Goal: Task Accomplishment & Management: Manage account settings

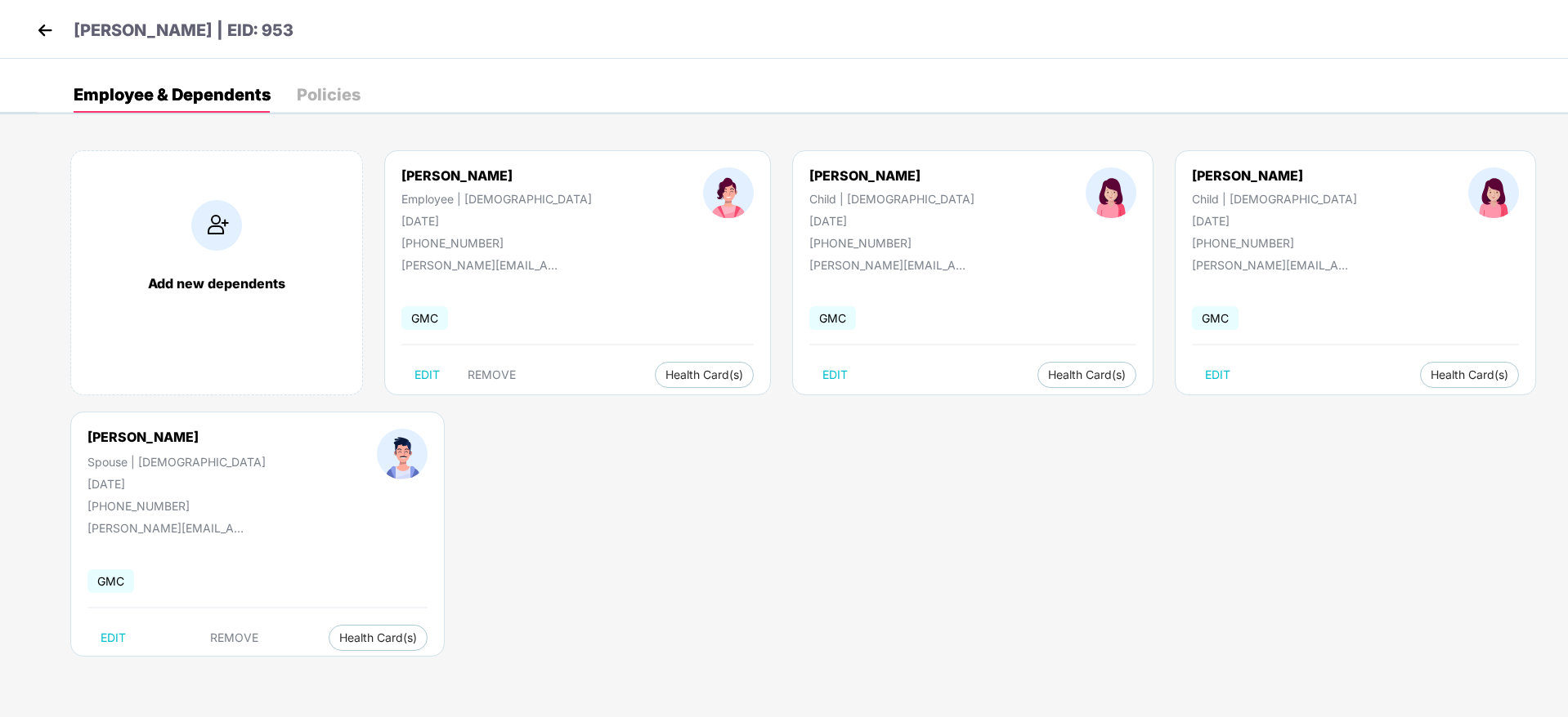
click at [57, 31] on header "[PERSON_NAME] | EID: 953" at bounding box center [163, 32] width 261 height 30
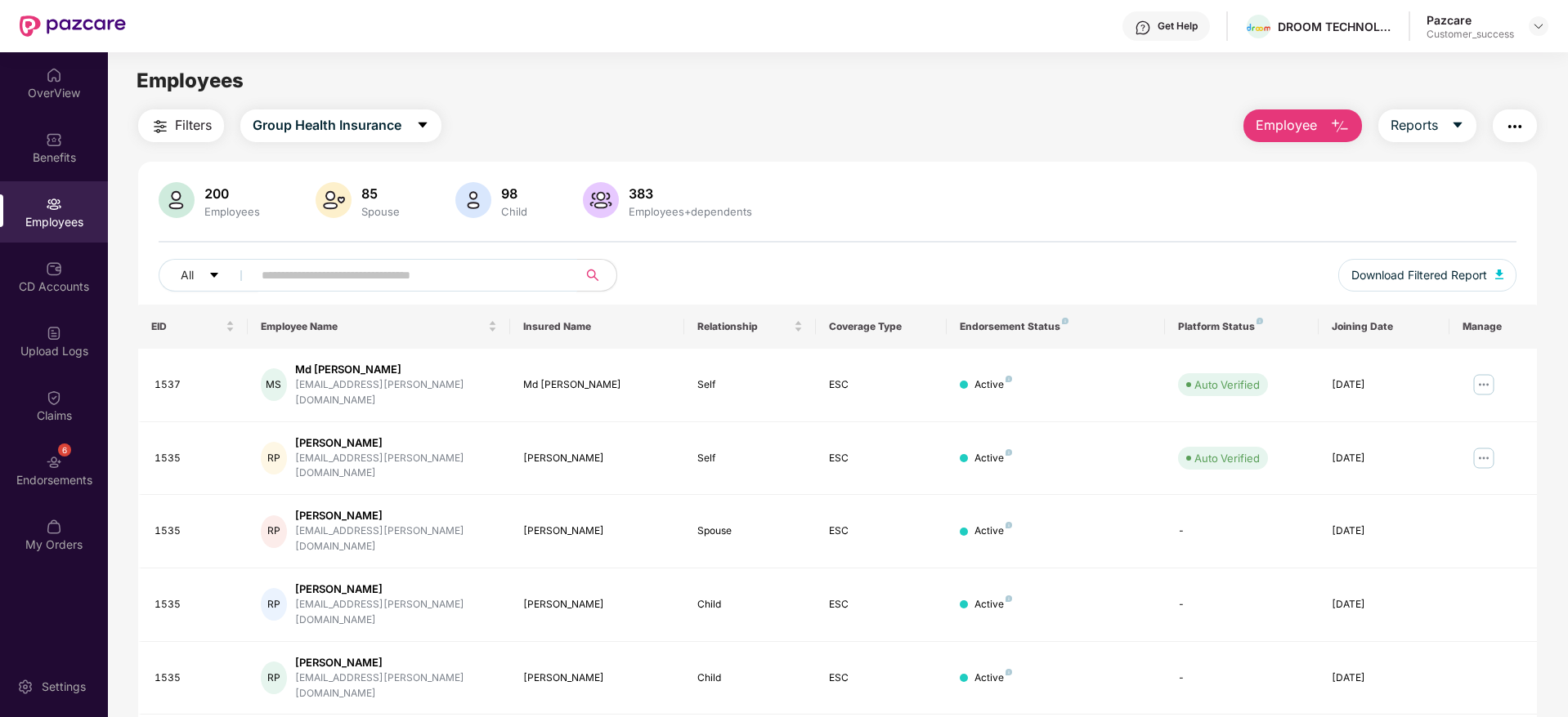
click at [323, 278] on input "text" at bounding box center [408, 275] width 294 height 24
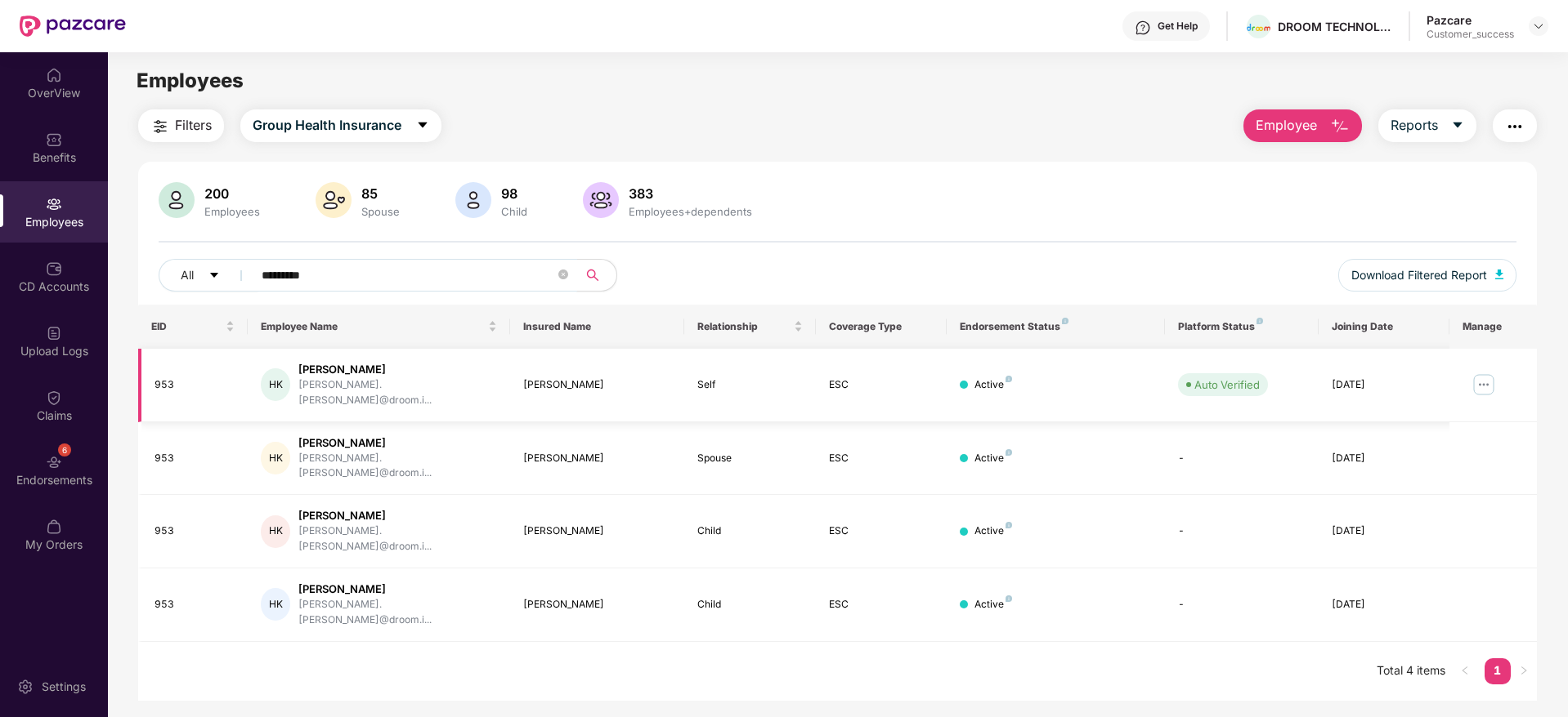
type input "*********"
click at [1486, 374] on img at bounding box center [1483, 384] width 26 height 26
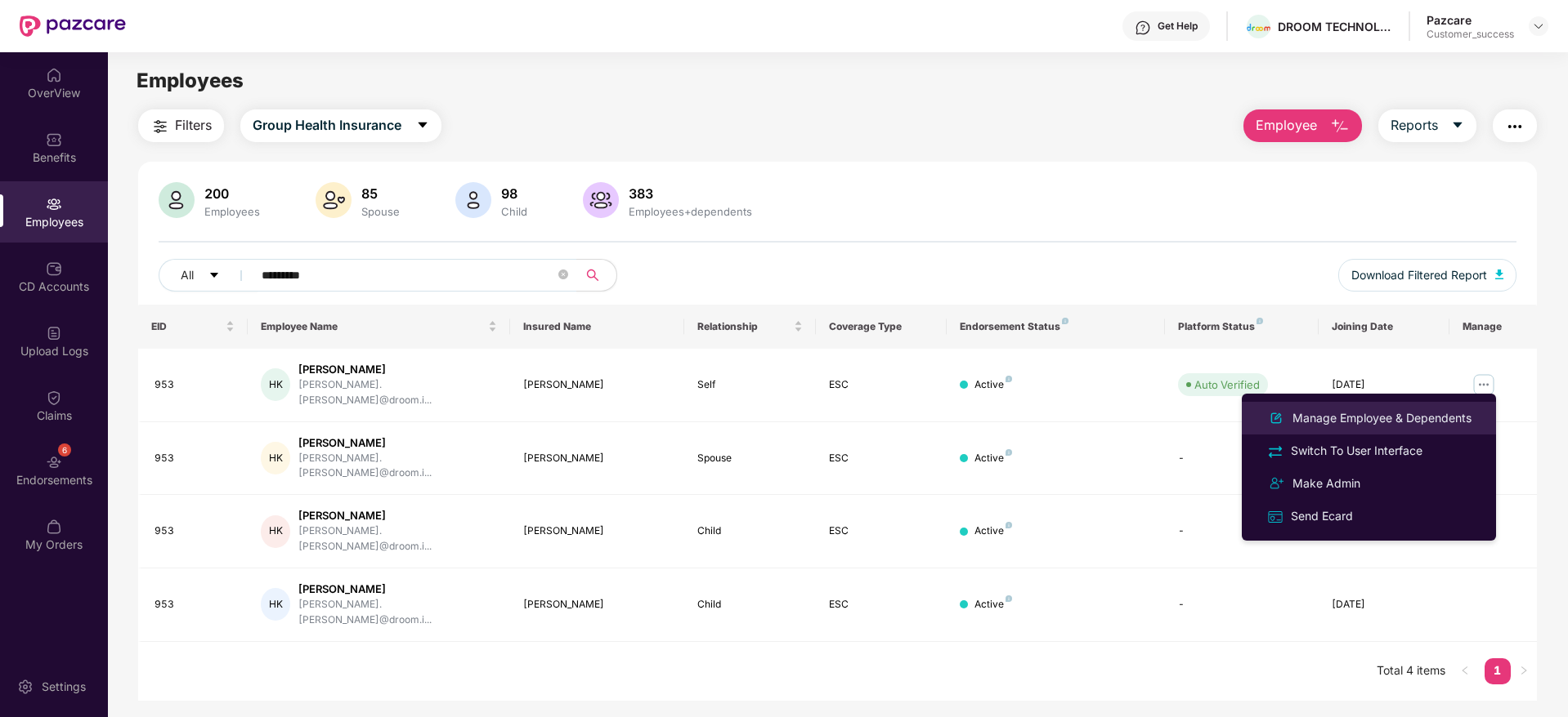
click at [1367, 420] on div "Manage Employee & Dependents" at bounding box center [1381, 418] width 185 height 18
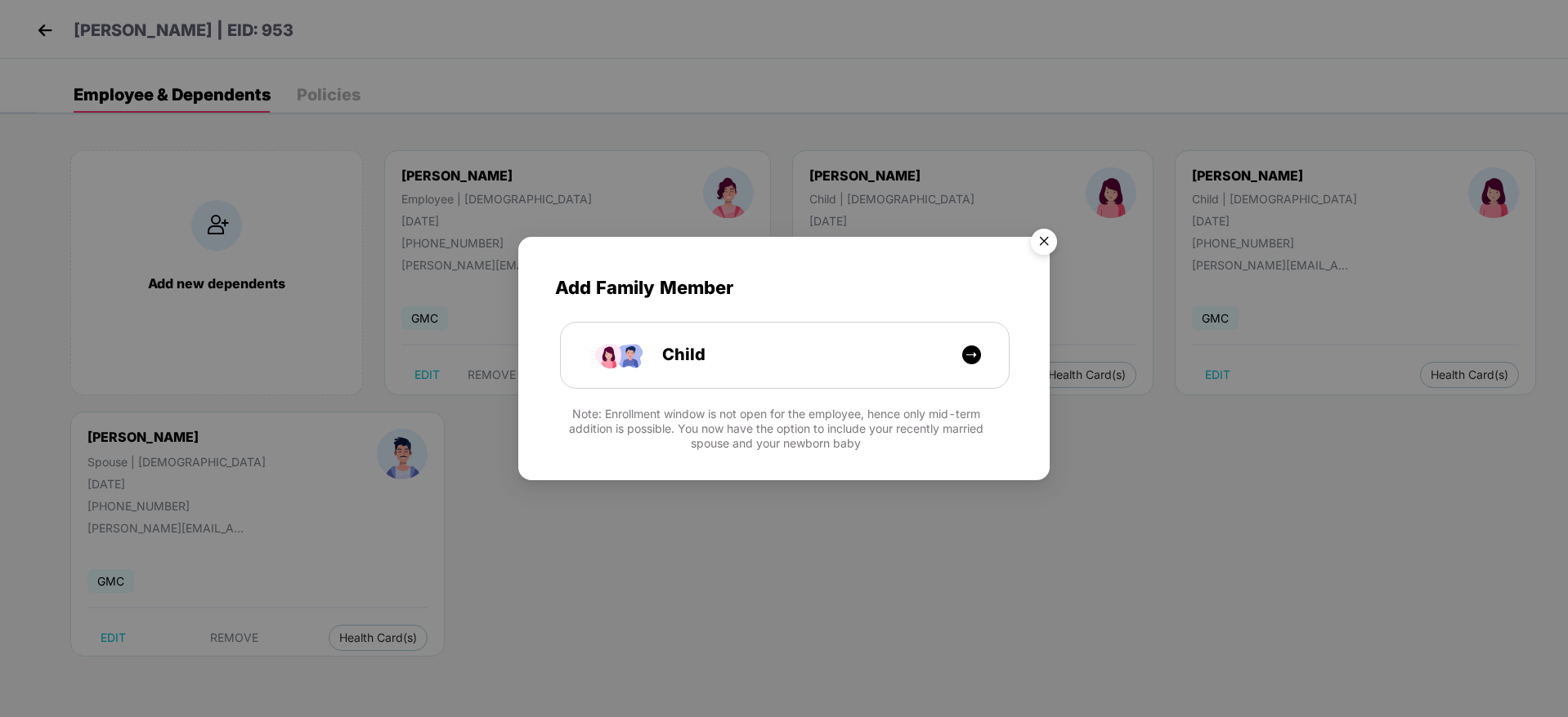
click at [1046, 239] on img "Close" at bounding box center [1043, 243] width 46 height 46
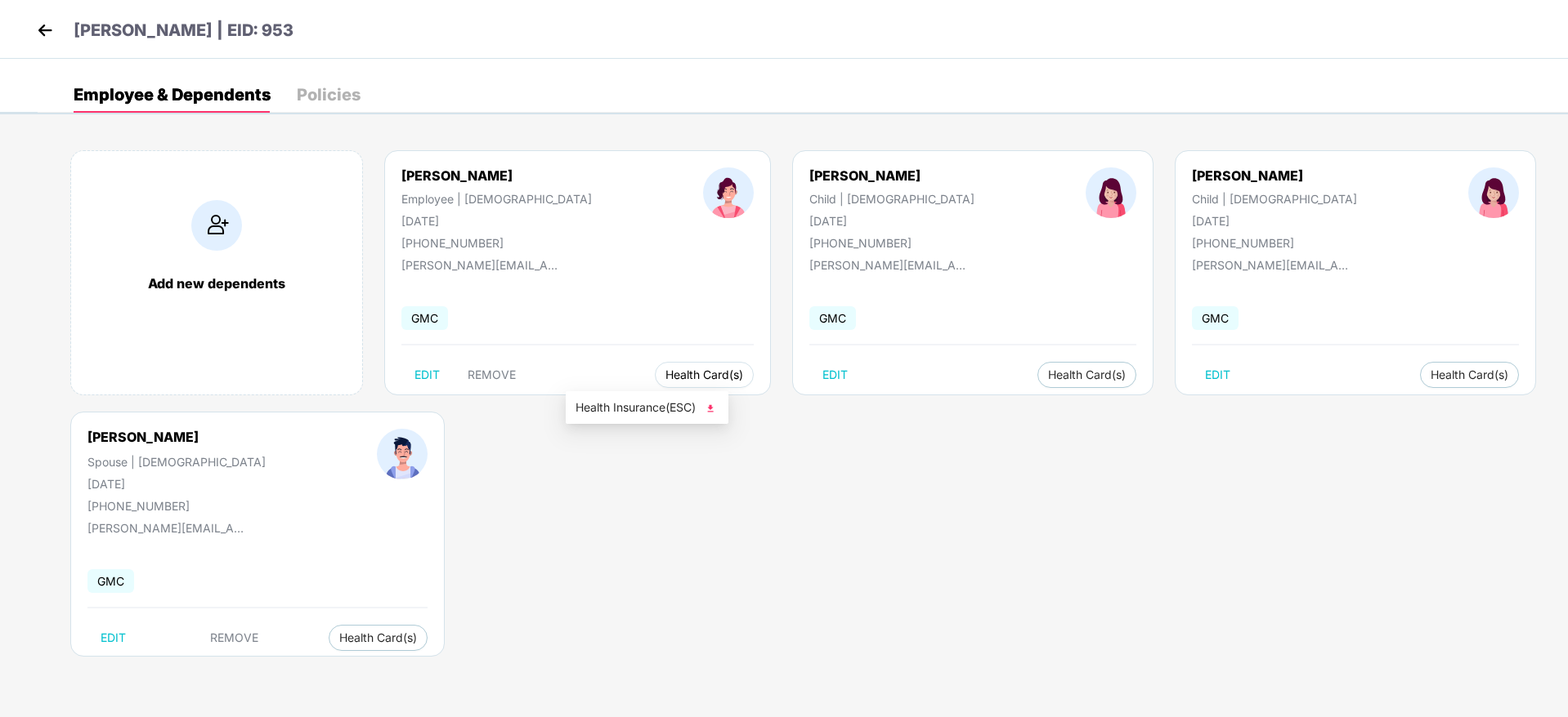
click at [665, 376] on span "Health Card(s)" at bounding box center [704, 374] width 78 height 8
click at [633, 414] on span "Health Insurance(ESC)" at bounding box center [647, 407] width 143 height 18
click at [47, 31] on img at bounding box center [45, 30] width 24 height 24
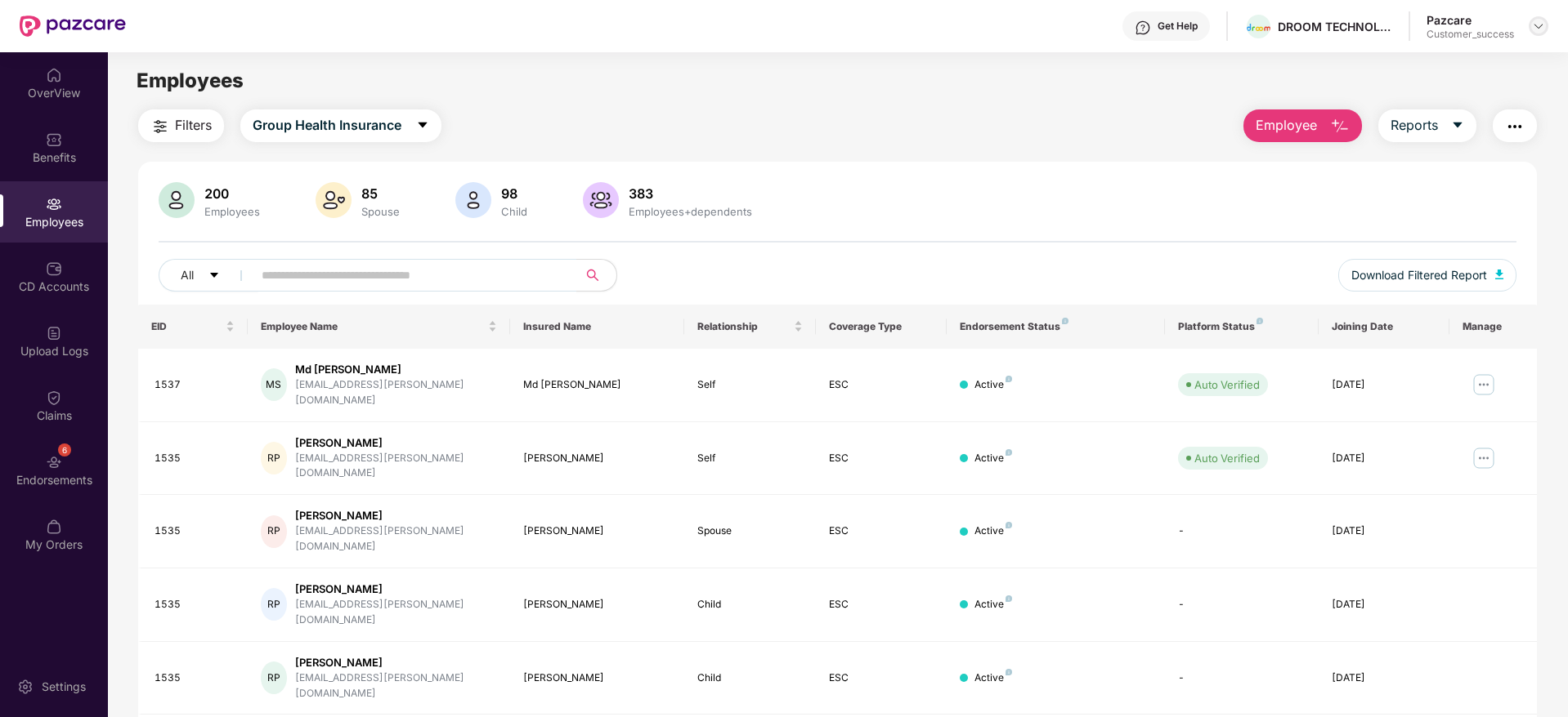
click at [1537, 24] on img at bounding box center [1538, 26] width 13 height 13
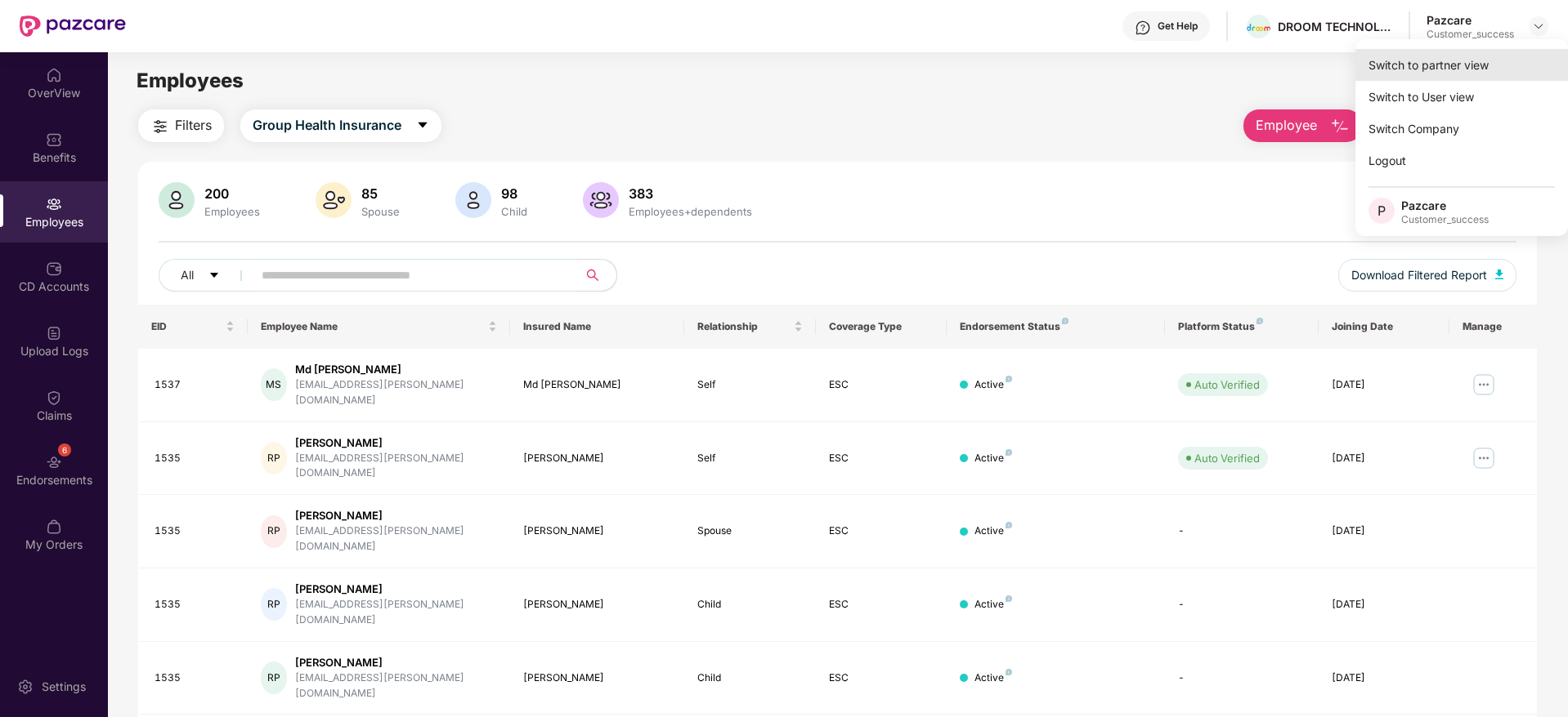
click at [1464, 68] on div "Switch to partner view" at bounding box center [1461, 65] width 212 height 32
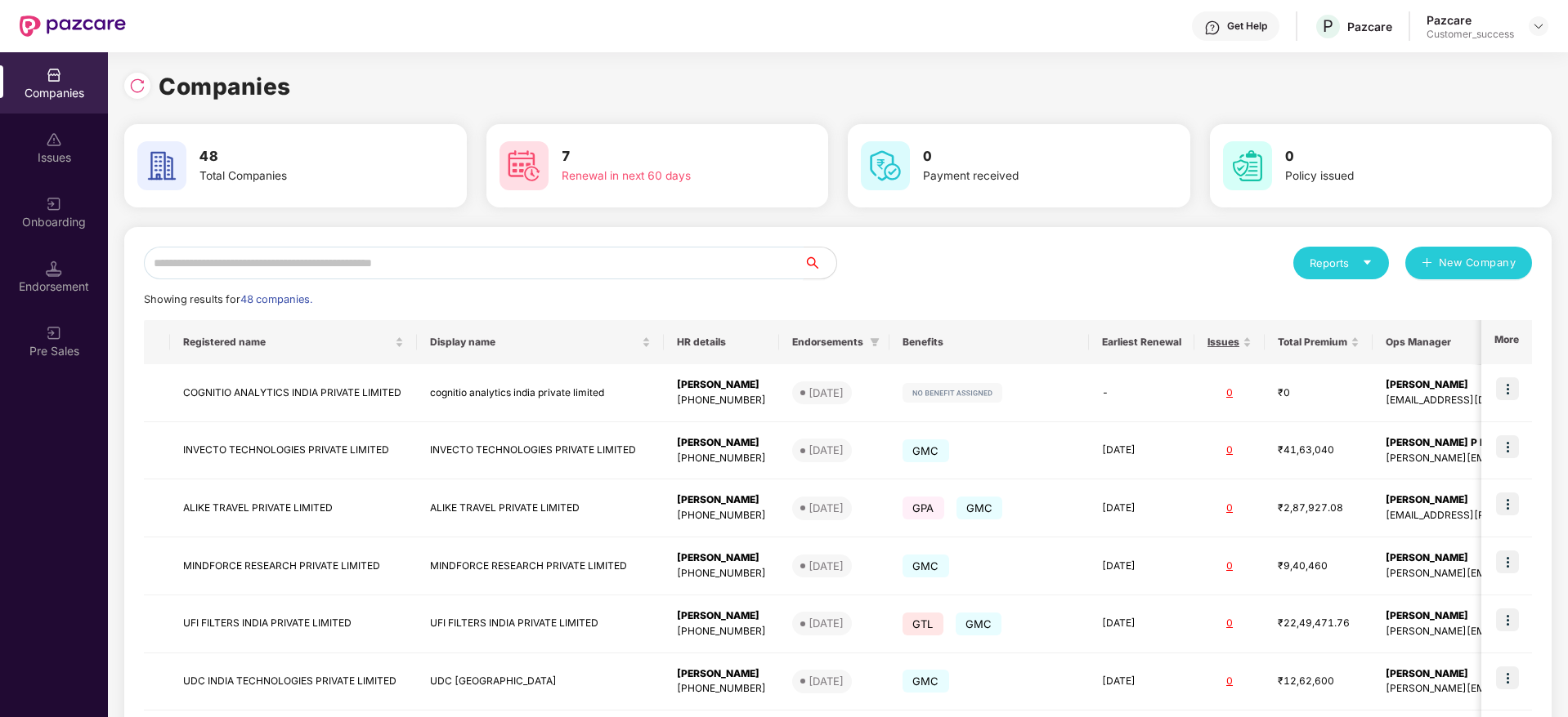
click at [349, 262] on input "text" at bounding box center [474, 263] width 660 height 33
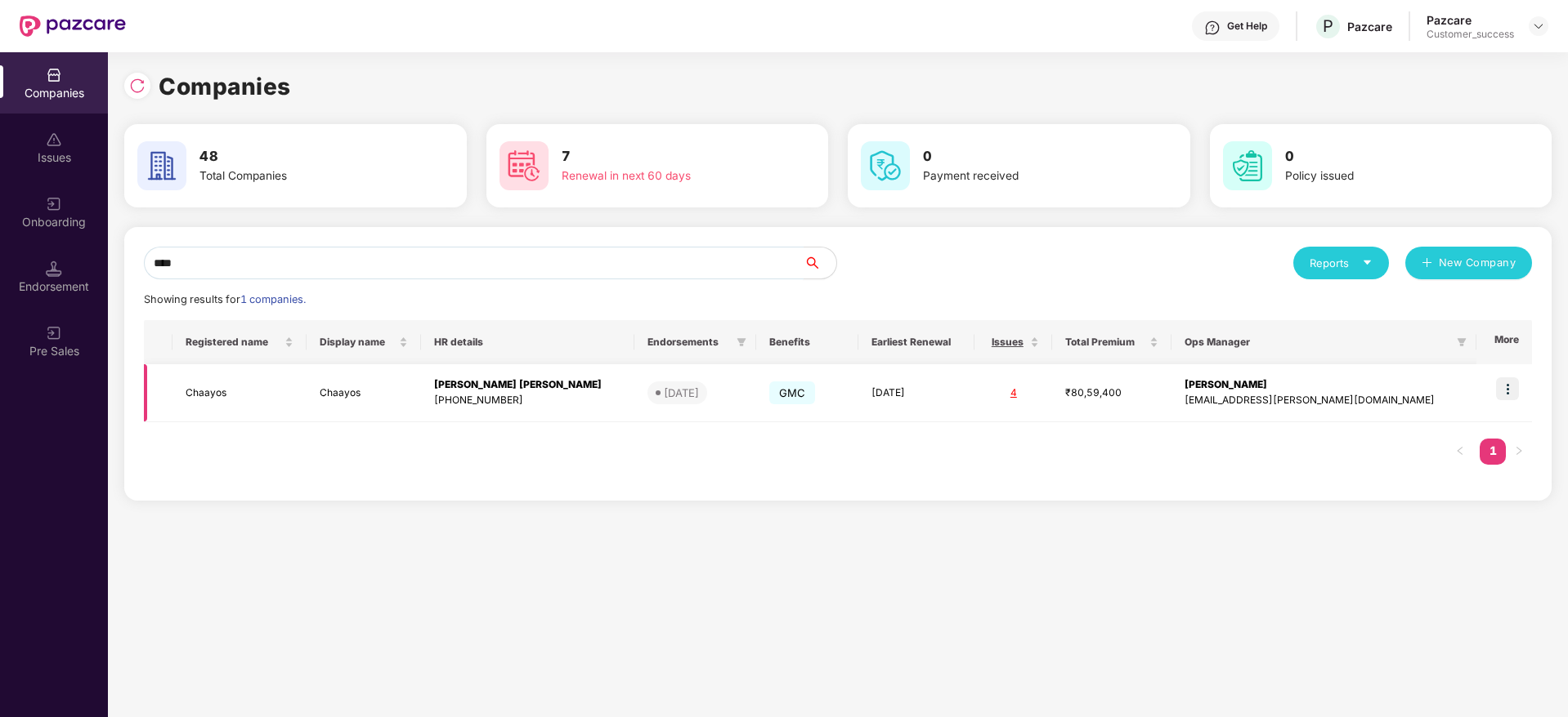
type input "****"
click at [1512, 385] on img at bounding box center [1507, 389] width 23 height 23
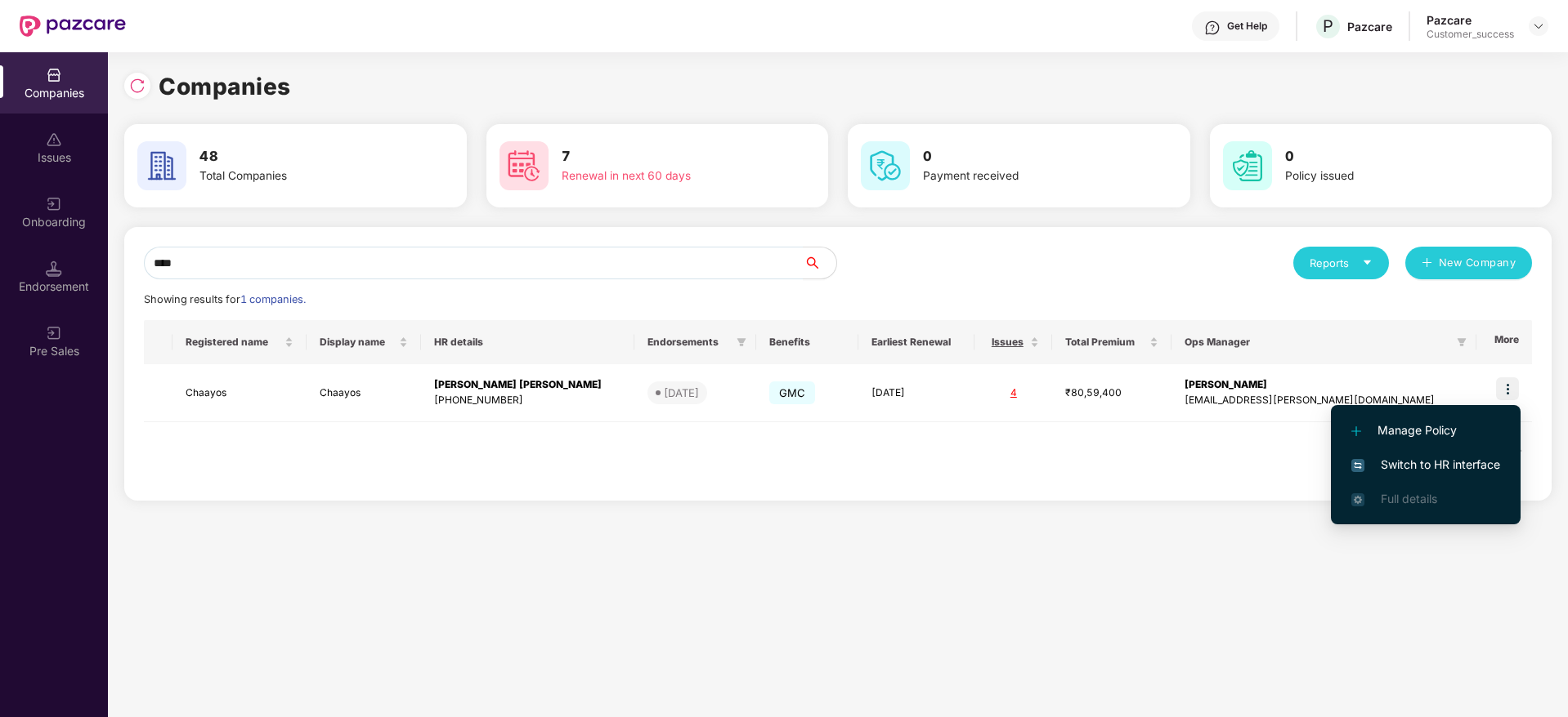
click at [1423, 458] on span "Switch to HR interface" at bounding box center [1426, 465] width 149 height 18
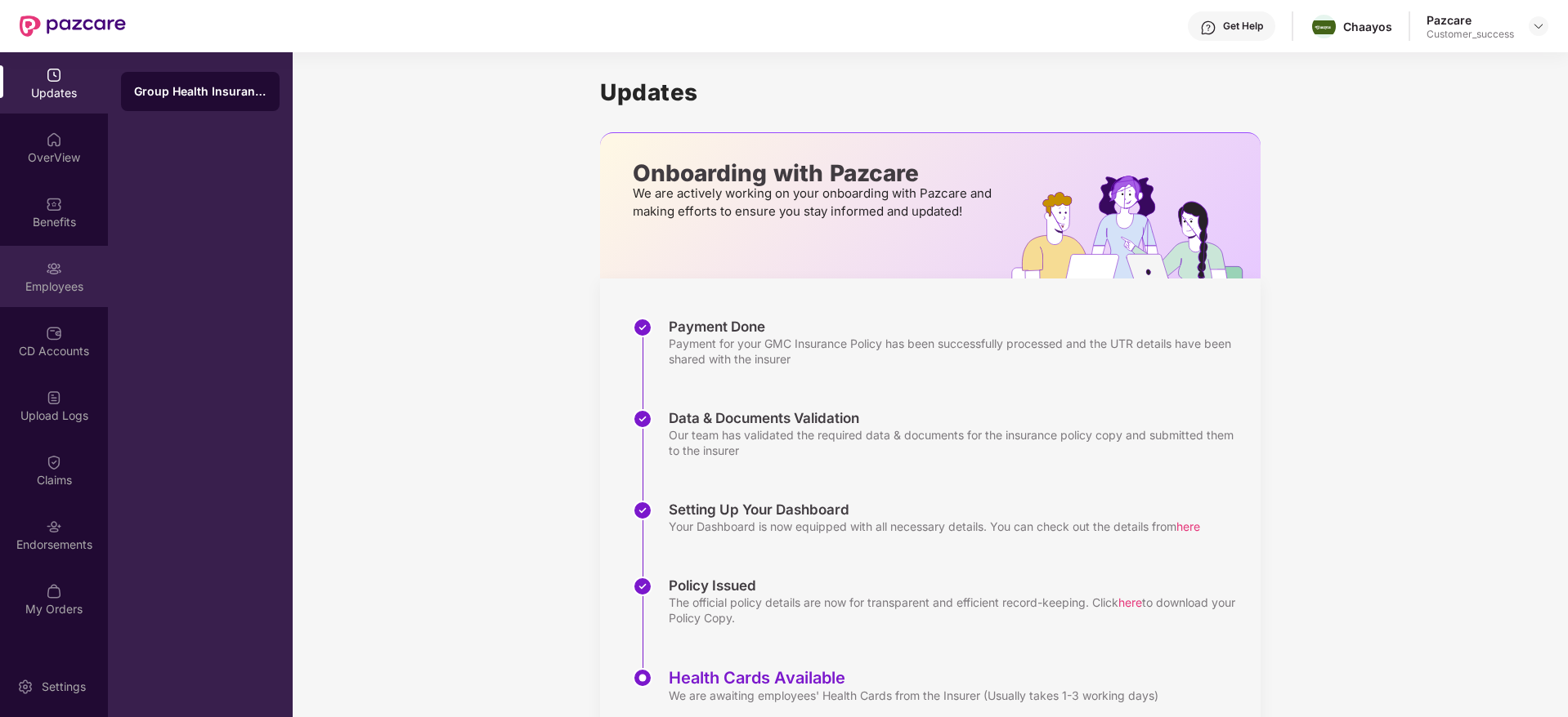
click at [46, 269] on img at bounding box center [54, 269] width 16 height 16
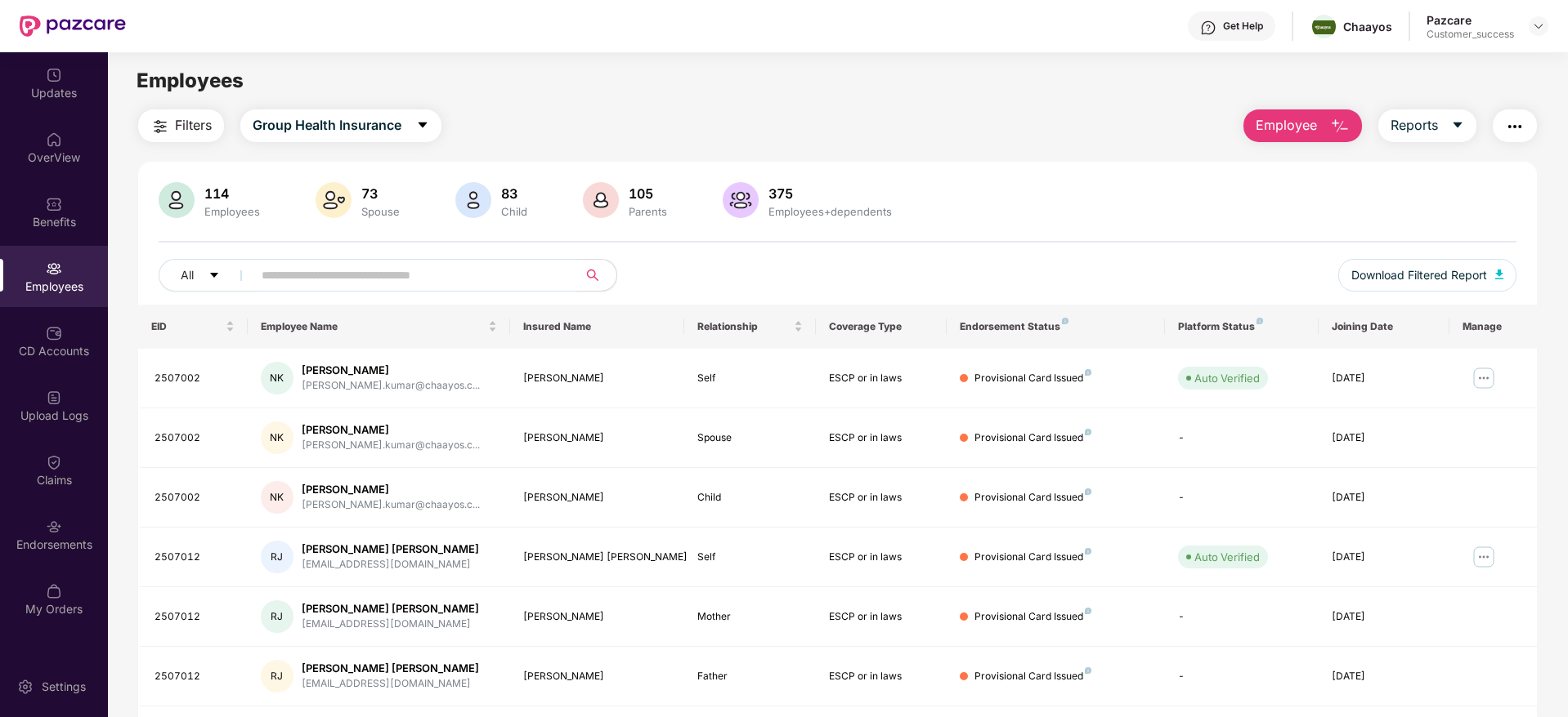
click at [427, 266] on input "text" at bounding box center [408, 275] width 294 height 24
paste input "********"
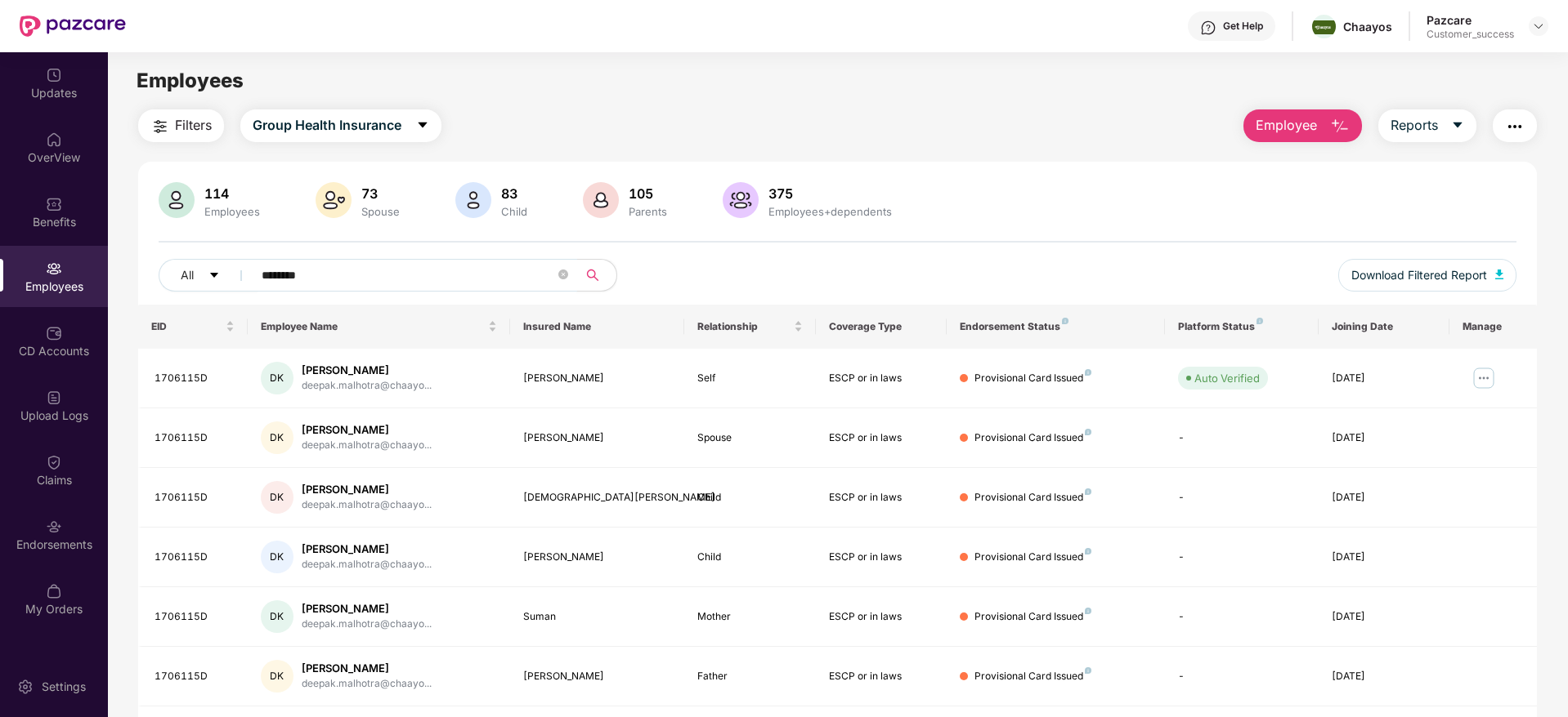
type input "********"
click at [1539, 21] on img at bounding box center [1538, 26] width 13 height 13
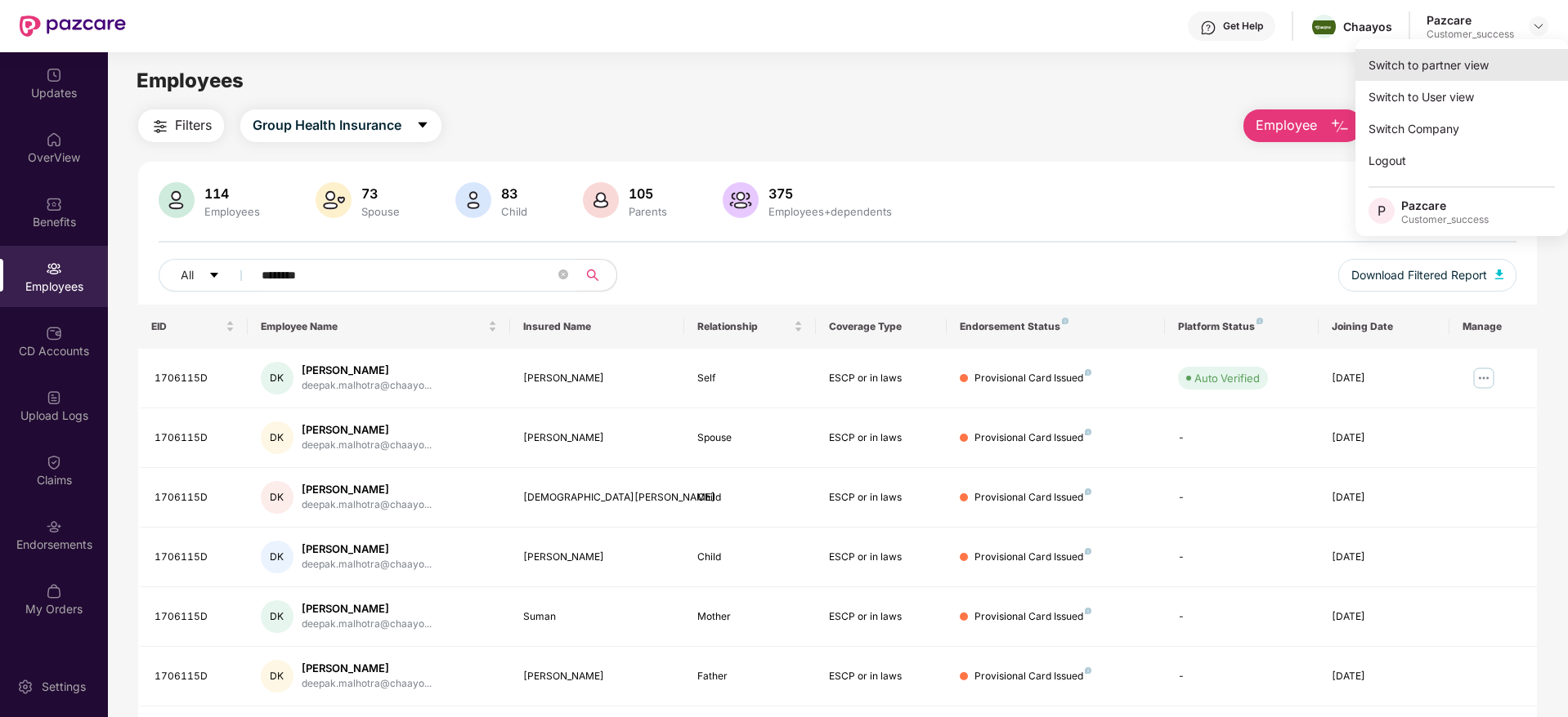
click at [1495, 64] on div "Switch to partner view" at bounding box center [1461, 65] width 212 height 32
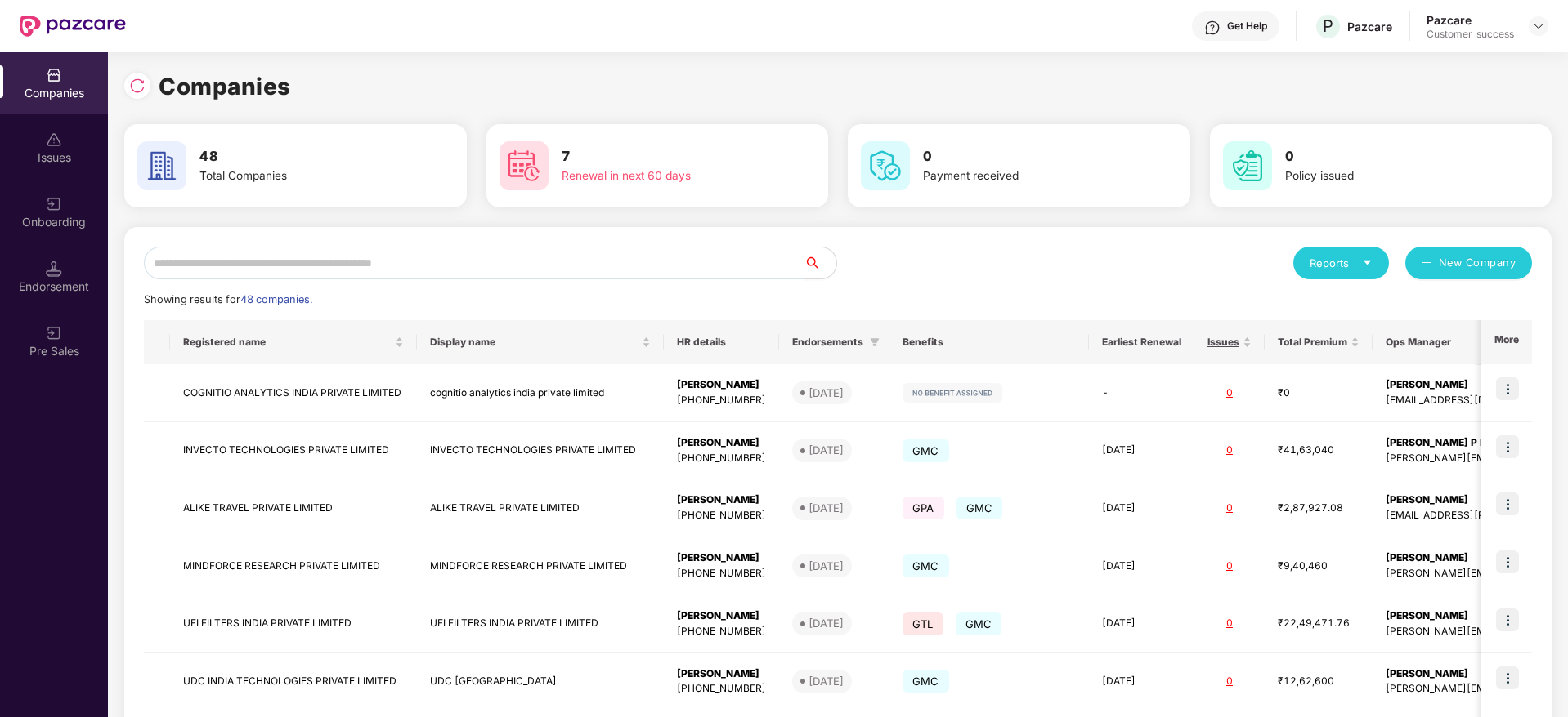
click at [348, 274] on input "text" at bounding box center [474, 263] width 660 height 33
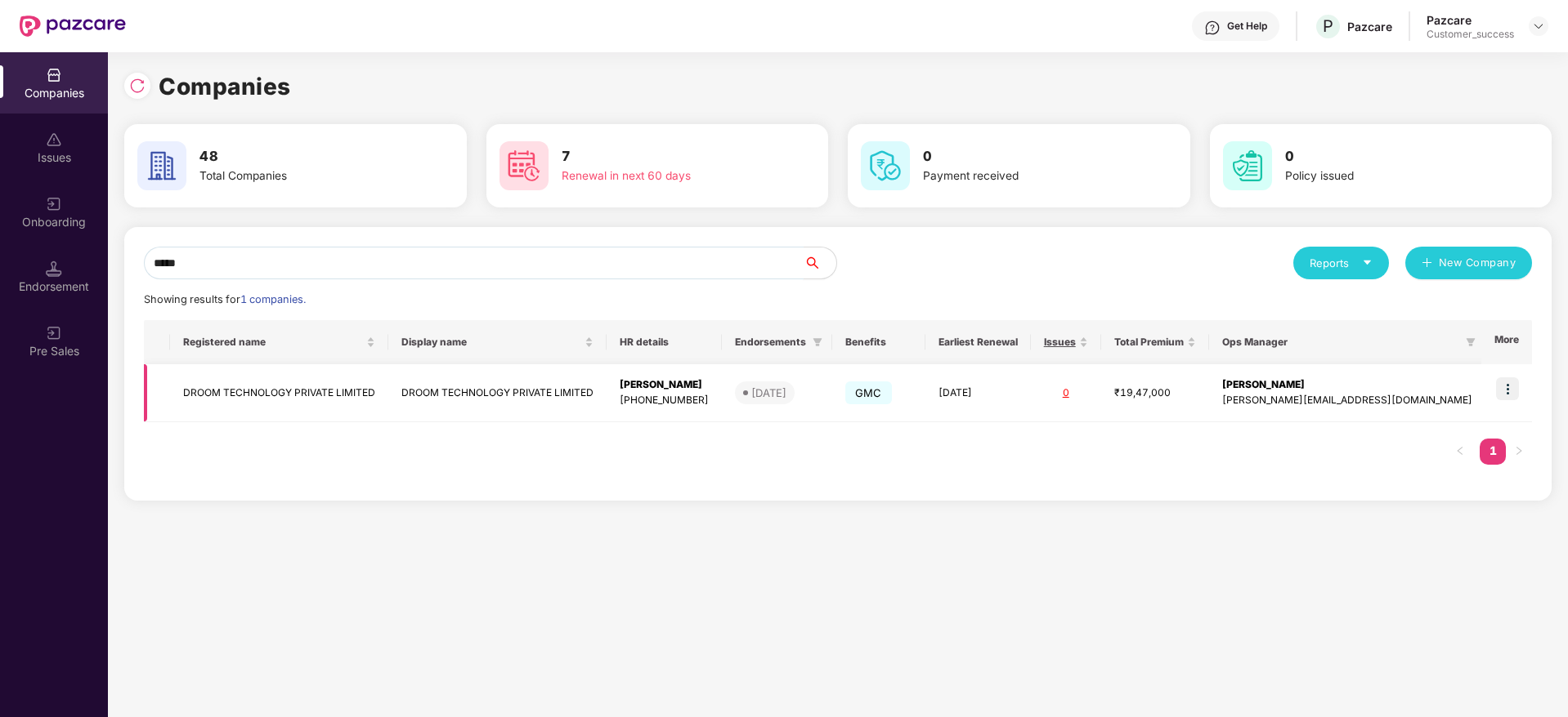
type input "*****"
click at [1515, 390] on img at bounding box center [1507, 389] width 23 height 23
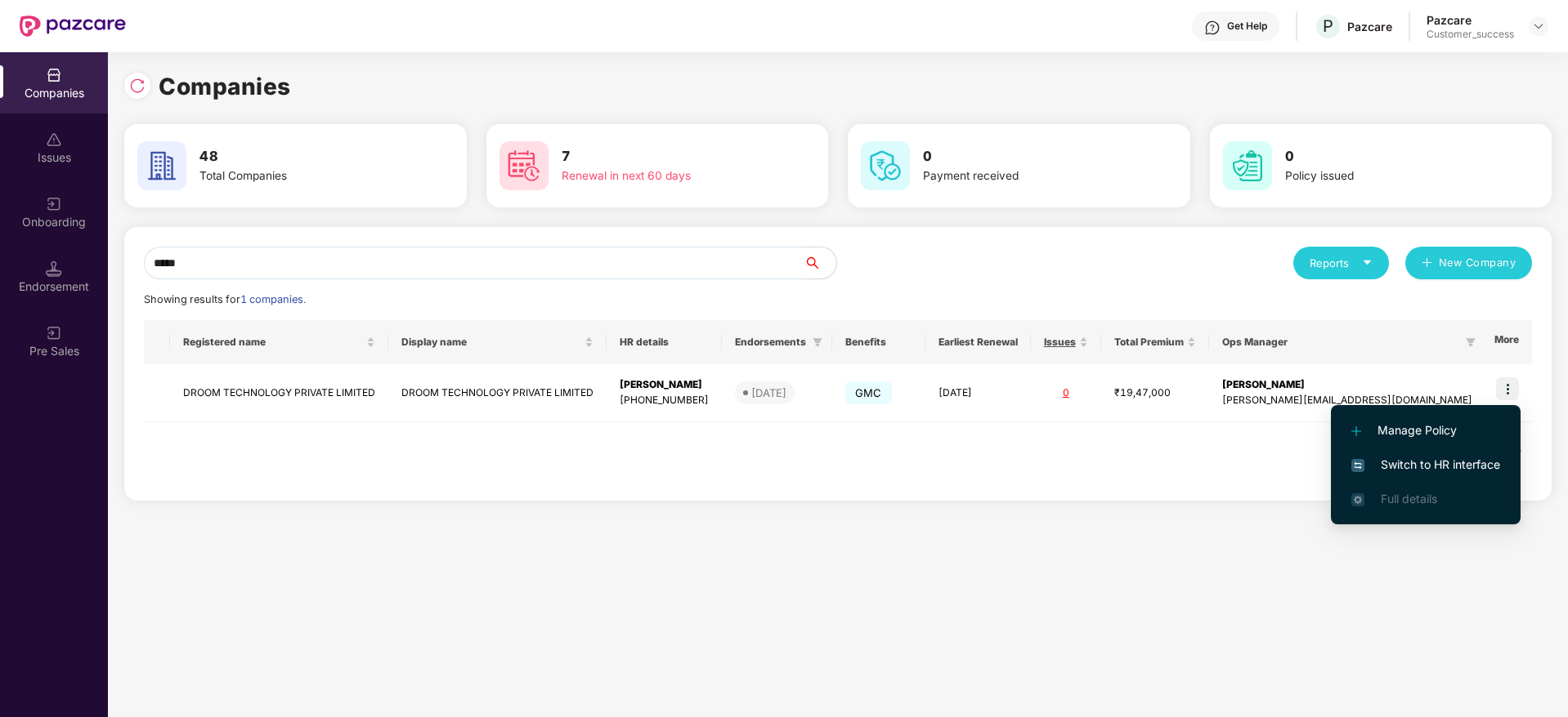
click at [1423, 448] on li "Switch to HR interface" at bounding box center [1426, 465] width 190 height 34
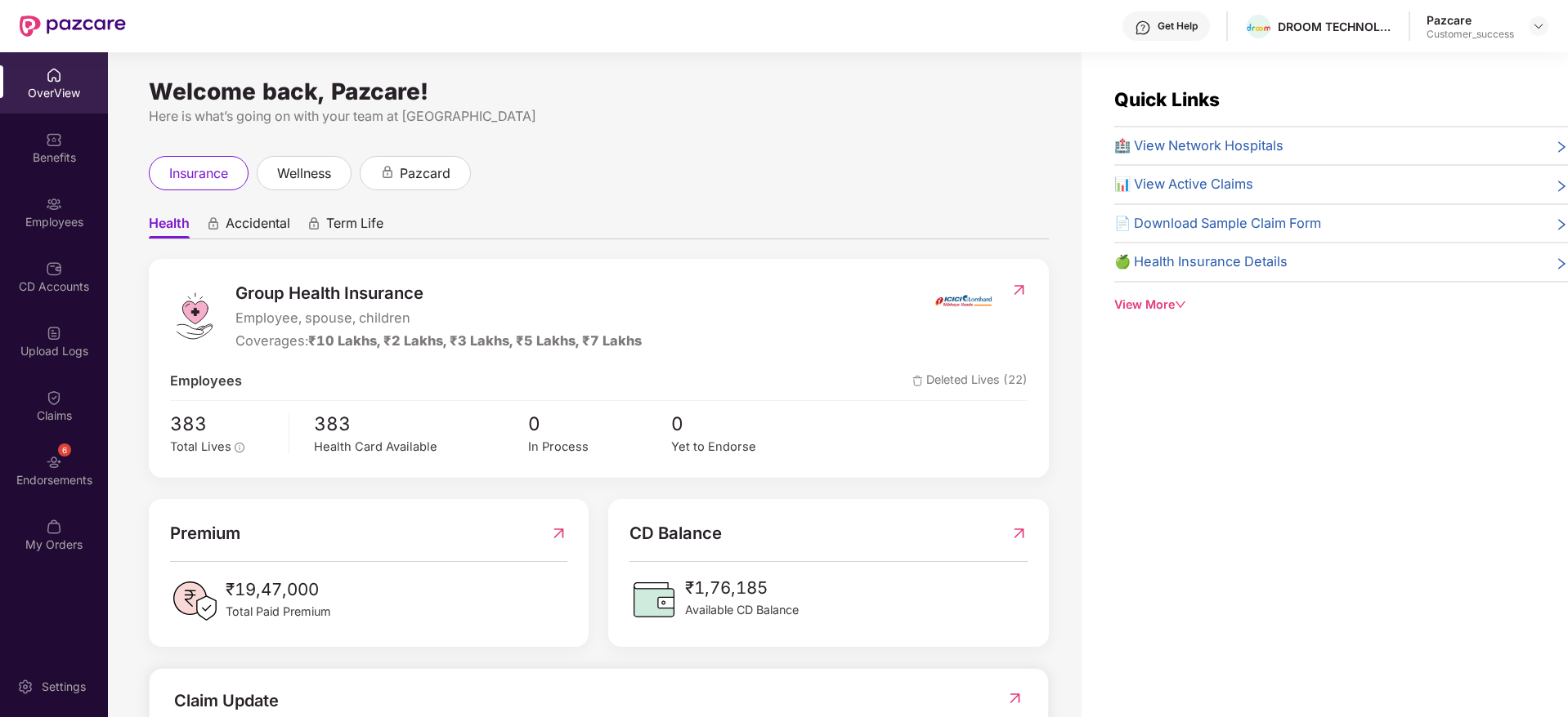
click at [73, 205] on div "Employees" at bounding box center [54, 212] width 107 height 61
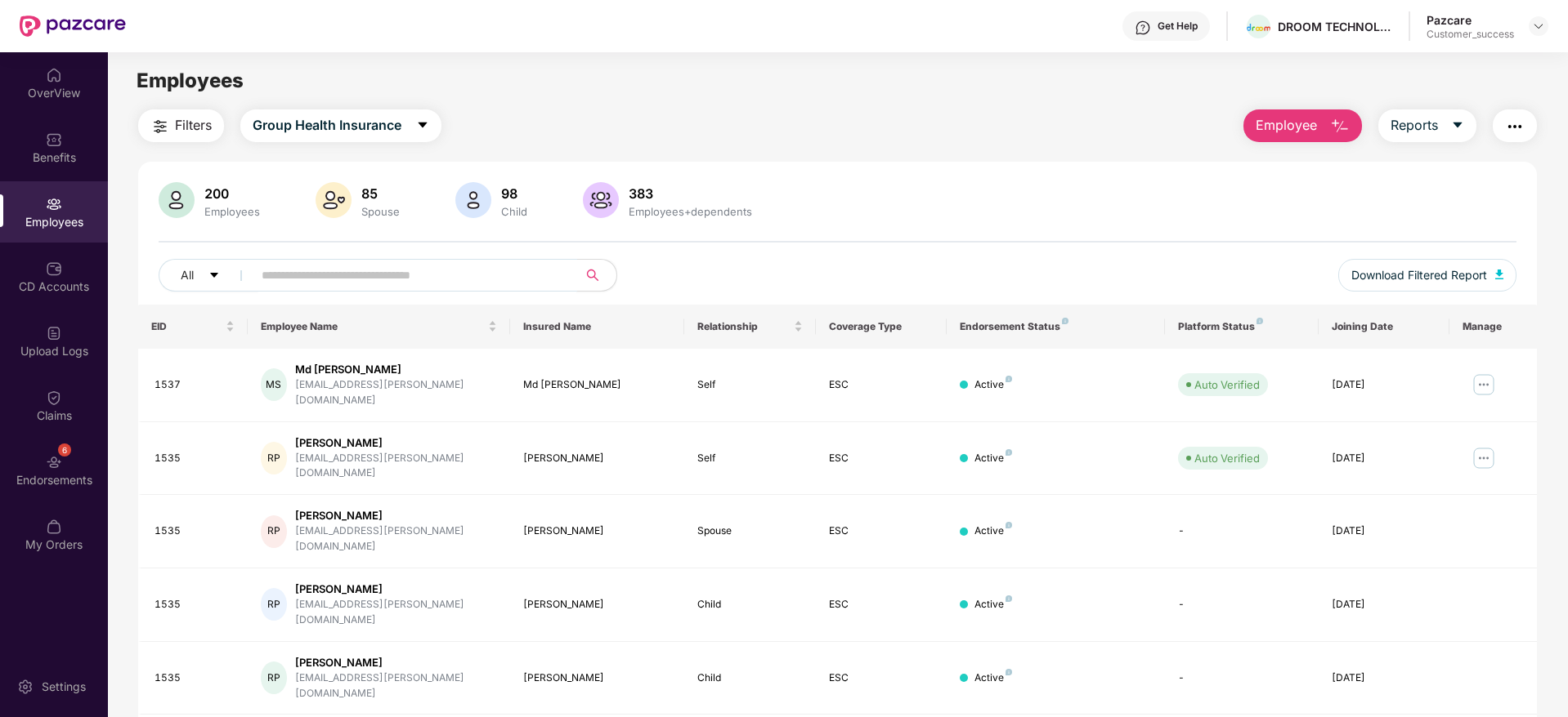
click at [325, 277] on input "text" at bounding box center [408, 275] width 294 height 24
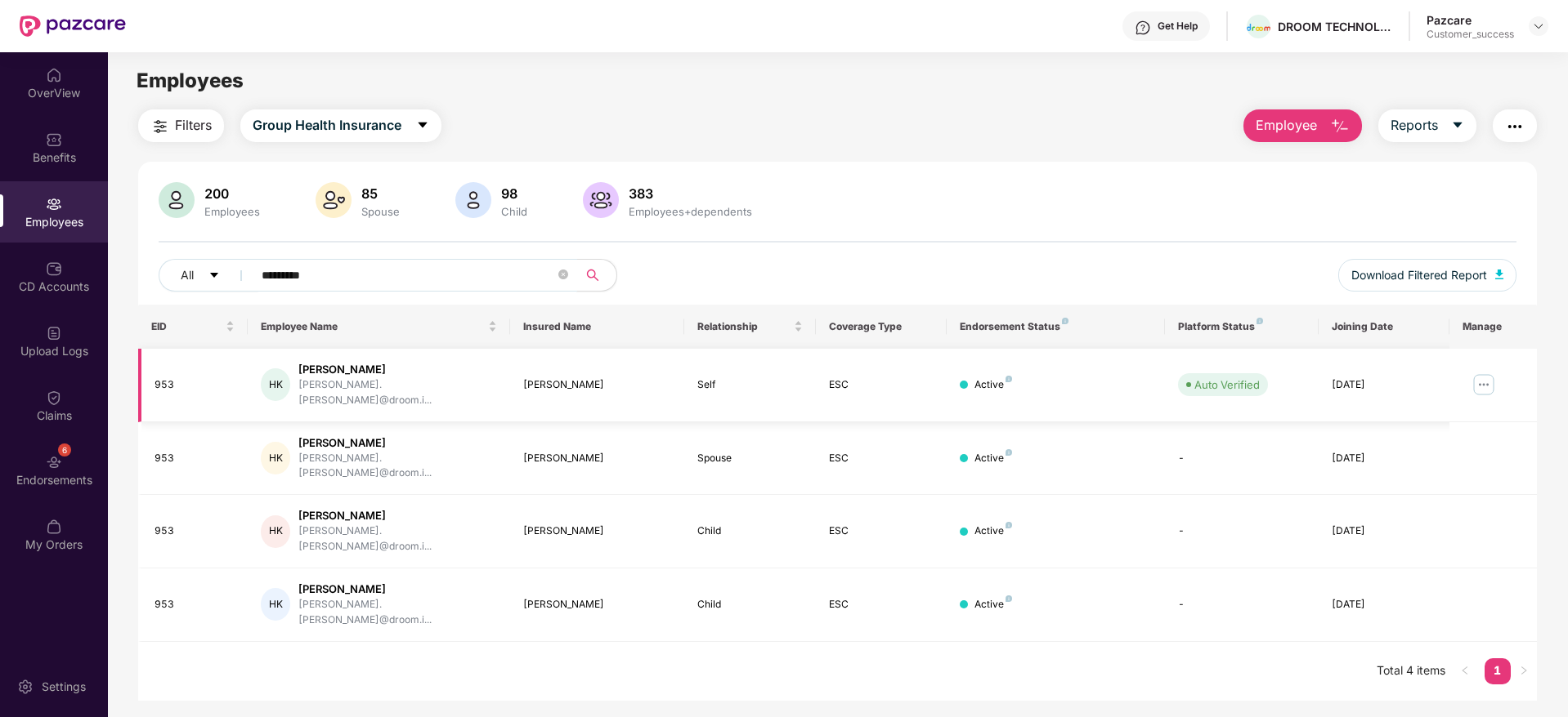
type input "*********"
click at [1486, 380] on img at bounding box center [1483, 384] width 26 height 26
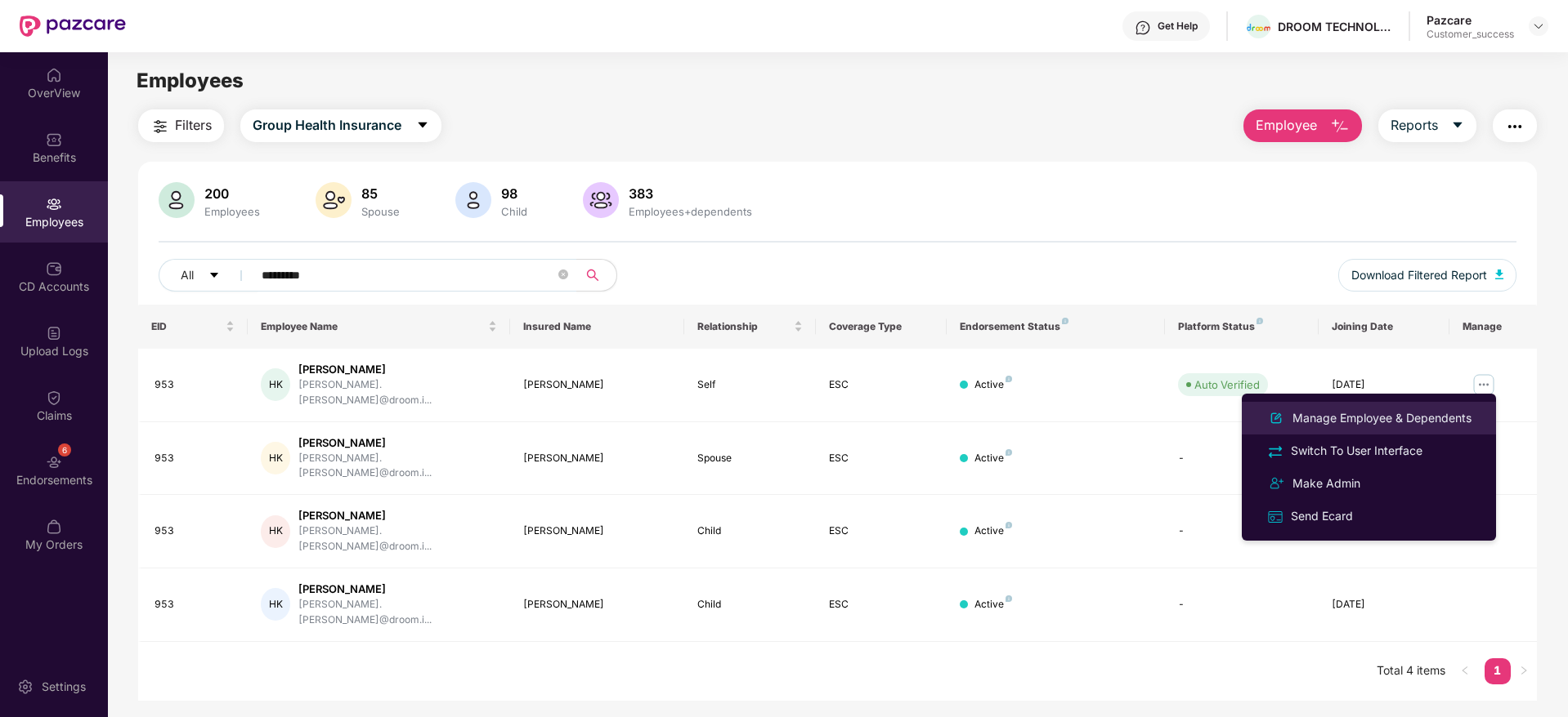
click at [1380, 418] on div "Manage Employee & Dependents" at bounding box center [1381, 418] width 185 height 18
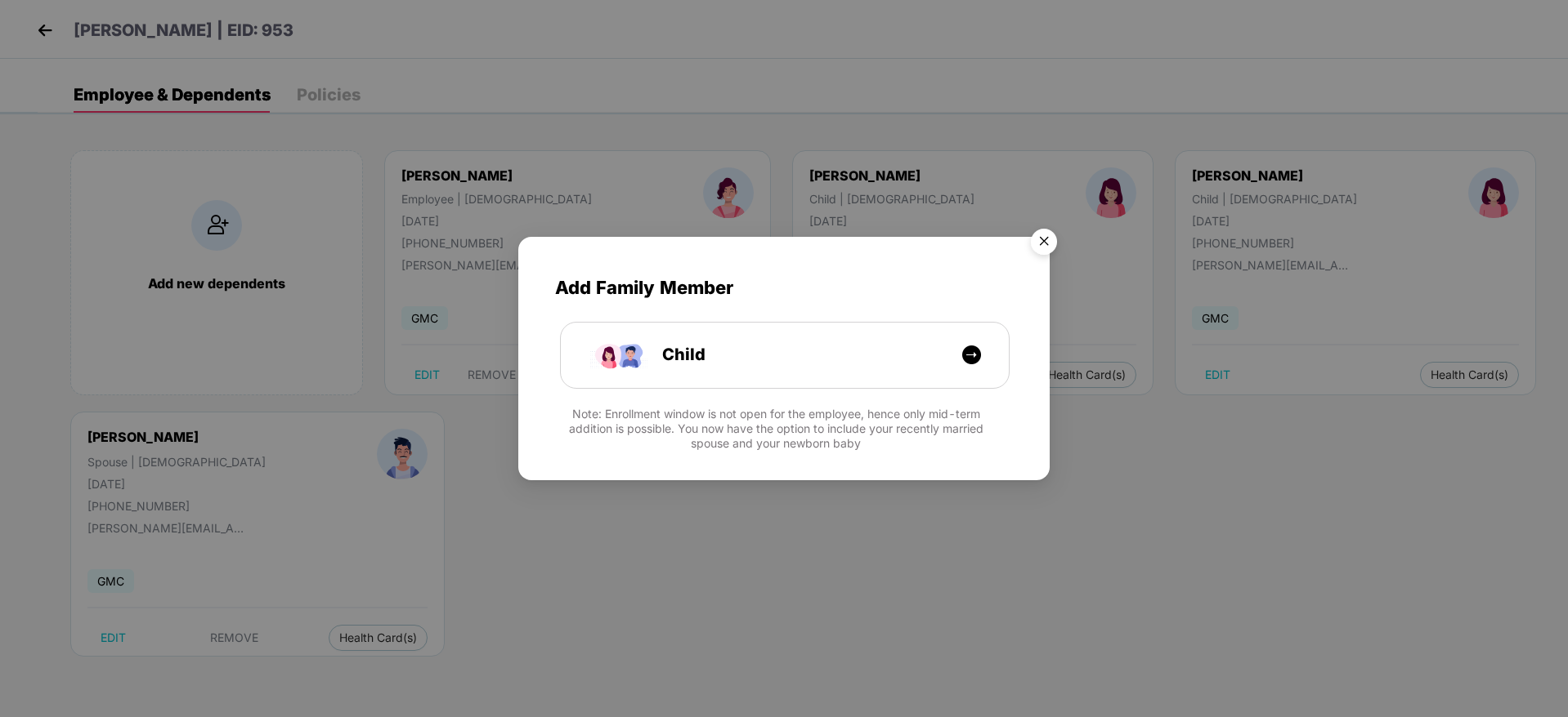
click at [1051, 240] on img "Close" at bounding box center [1043, 243] width 46 height 46
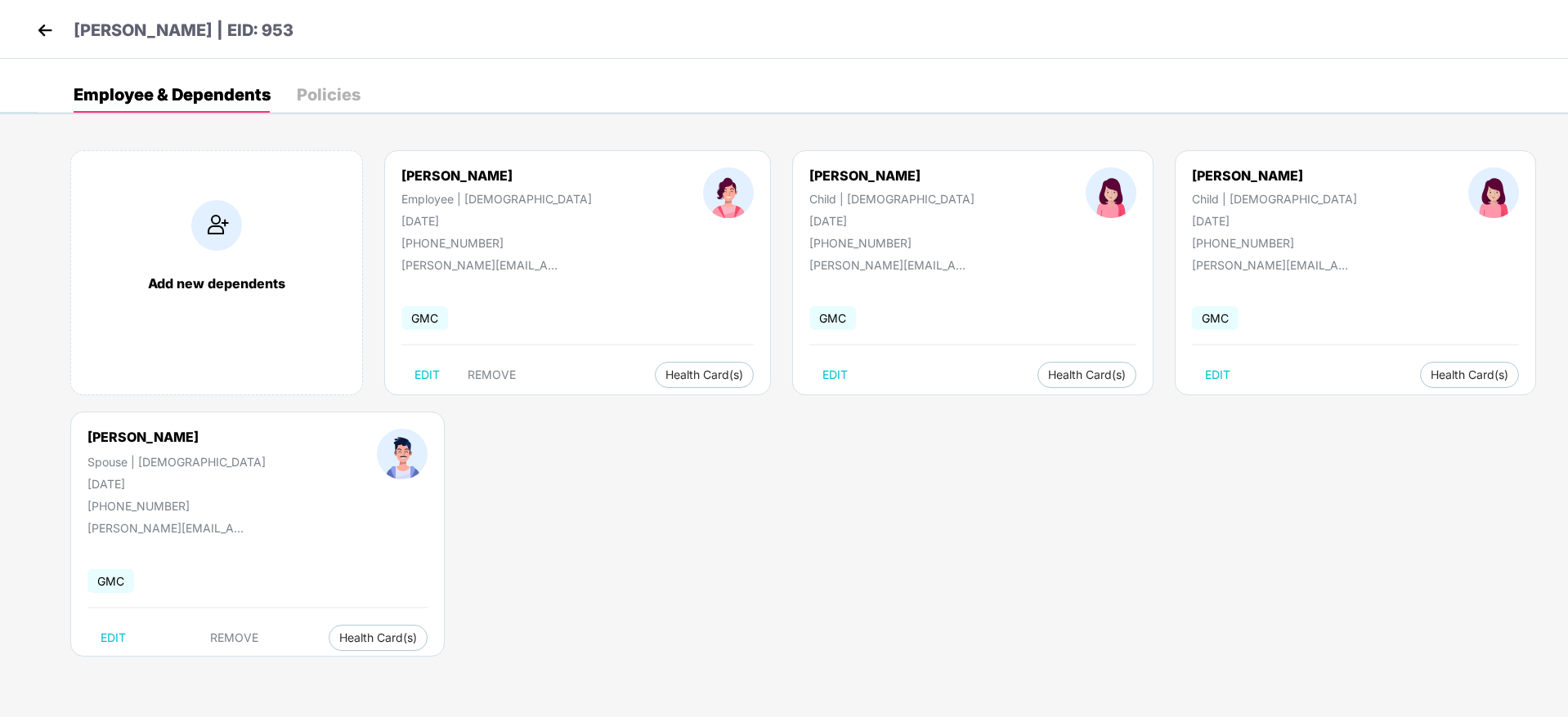
drag, startPoint x: 287, startPoint y: 30, endPoint x: 253, endPoint y: 27, distance: 34.1
click at [253, 27] on div "[PERSON_NAME] | EID: 953" at bounding box center [784, 30] width 1568 height 59
copy p "953"
click at [628, 407] on span "Health Insurance(ESC)" at bounding box center [647, 407] width 143 height 18
drag, startPoint x: 470, startPoint y: 216, endPoint x: 400, endPoint y: 219, distance: 70.1
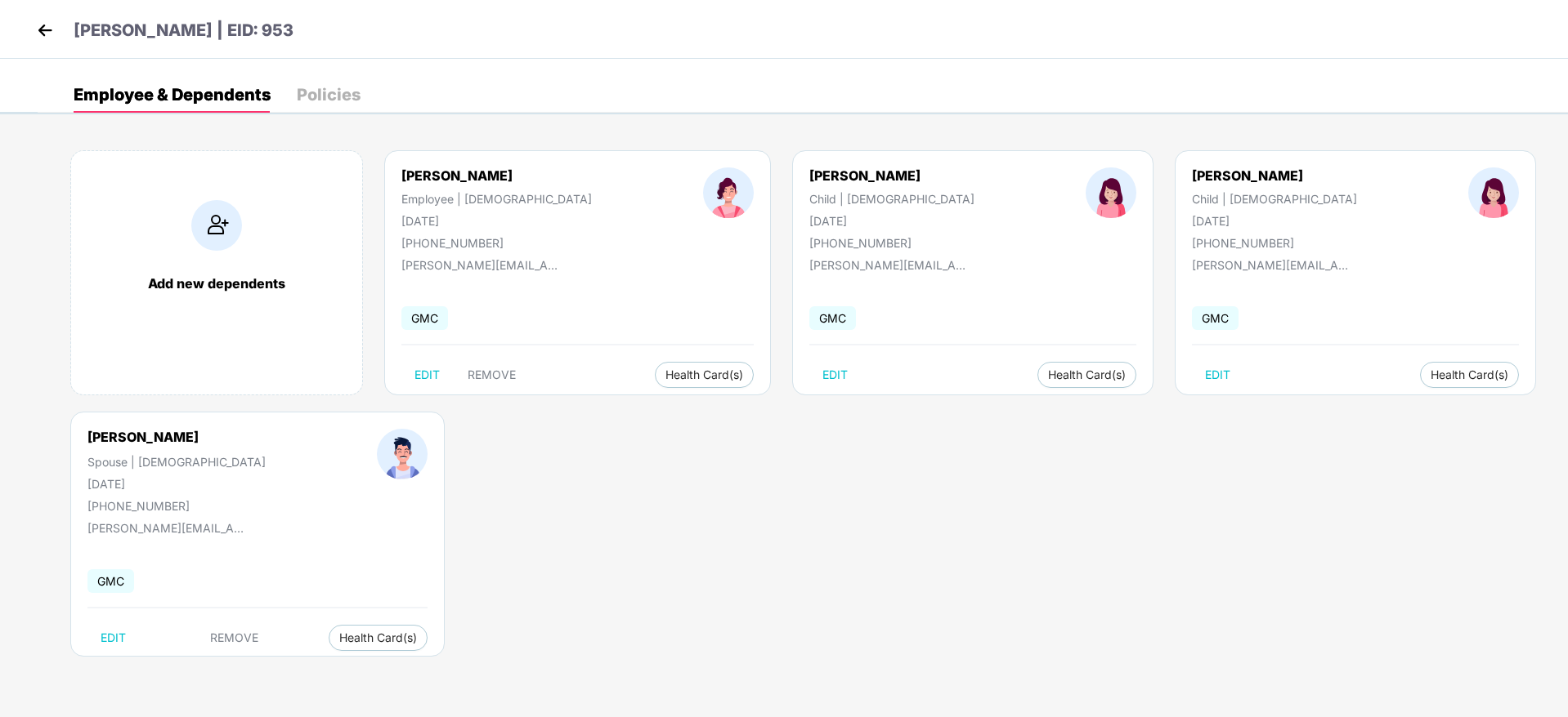
click at [400, 219] on div "[PERSON_NAME] Employee | [DEMOGRAPHIC_DATA] [DATE] [PHONE_NUMBER]" at bounding box center [496, 209] width 302 height 82
copy div "[DATE]"
